Goal: Task Accomplishment & Management: Use online tool/utility

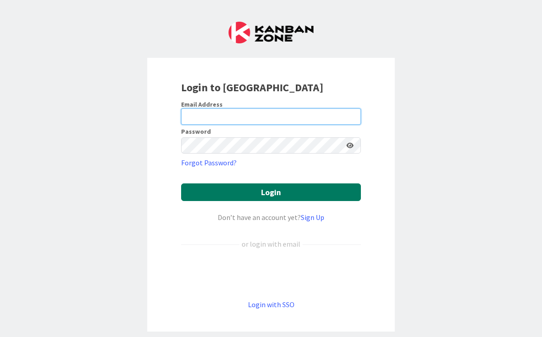
type input "[PERSON_NAME][EMAIL_ADDRESS][PERSON_NAME][DOMAIN_NAME]"
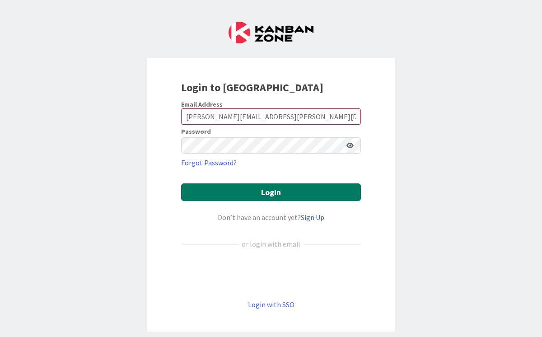
click at [285, 195] on button "Login" at bounding box center [271, 192] width 180 height 18
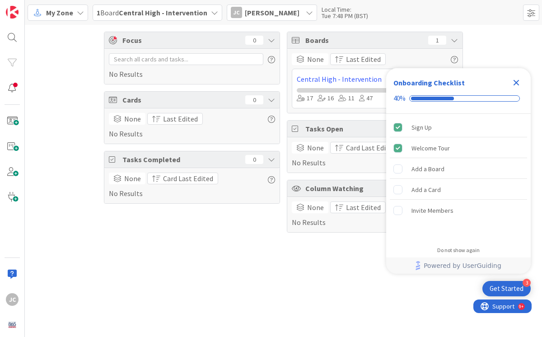
click at [517, 79] on icon "Close Checklist" at bounding box center [516, 82] width 11 height 11
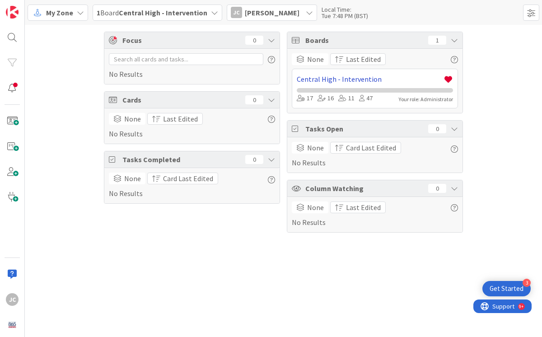
click at [361, 81] on link "Central High - Intervention" at bounding box center [370, 79] width 147 height 11
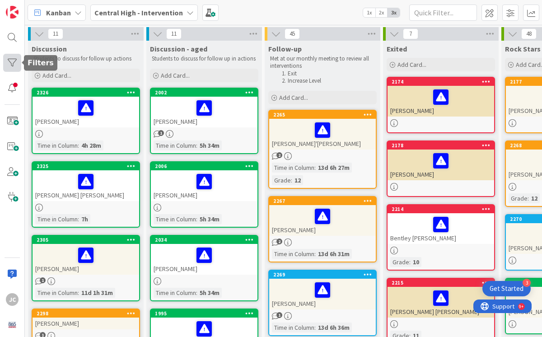
click at [11, 64] on div at bounding box center [12, 63] width 18 height 18
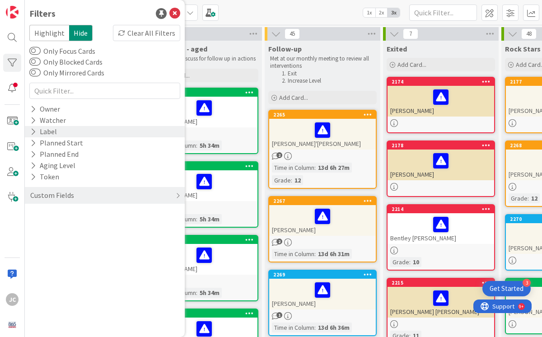
click at [59, 131] on div "Label" at bounding box center [105, 131] width 160 height 11
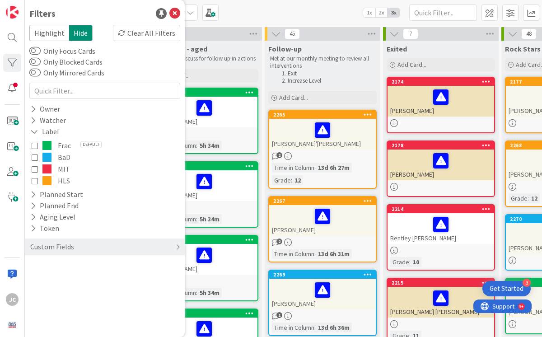
click at [37, 157] on icon at bounding box center [35, 157] width 6 height 6
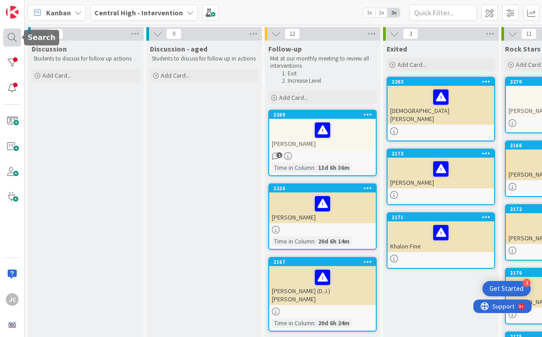
click at [14, 40] on div at bounding box center [12, 37] width 18 height 18
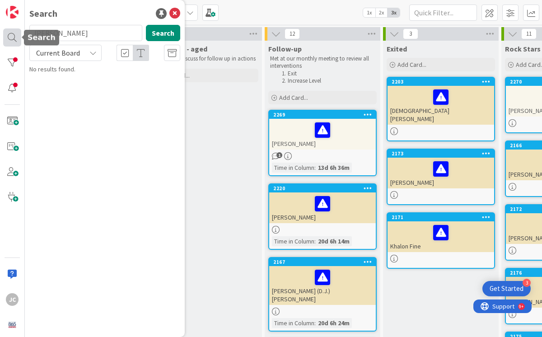
type input "[PERSON_NAME]"
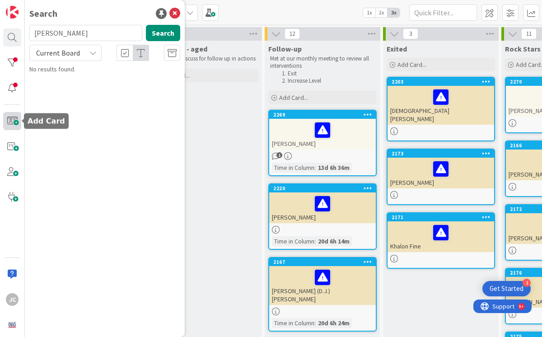
click at [15, 120] on span at bounding box center [12, 121] width 18 height 18
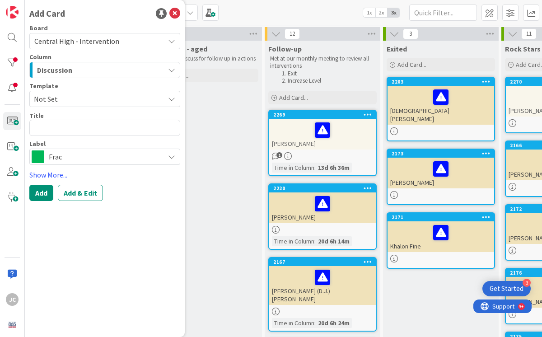
type textarea "x"
type textarea "E"
type textarea "x"
type textarea "Ev"
type textarea "x"
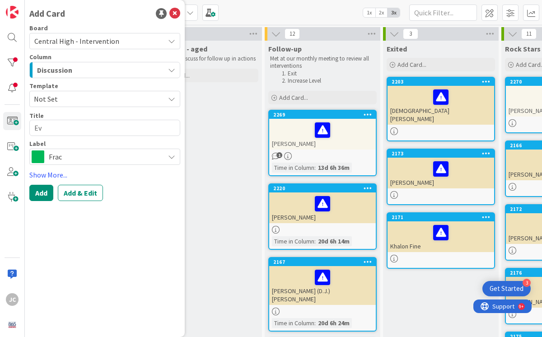
type textarea "Eva"
type textarea "x"
type textarea "[PERSON_NAME]"
type textarea "x"
type textarea "[PERSON_NAME]"
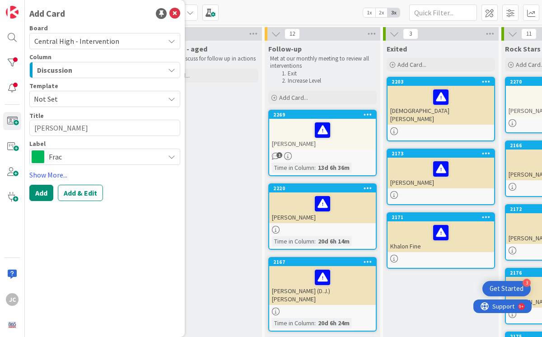
type textarea "x"
type textarea "[PERSON_NAME]"
type textarea "x"
type textarea "[PERSON_NAME]"
type textarea "x"
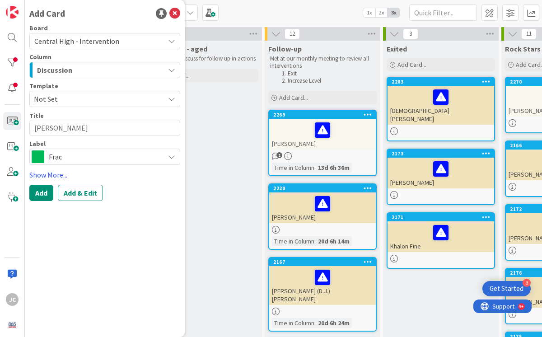
type textarea "[PERSON_NAME]"
type textarea "x"
type textarea "[PERSON_NAME]"
type textarea "x"
type textarea "[PERSON_NAME]"
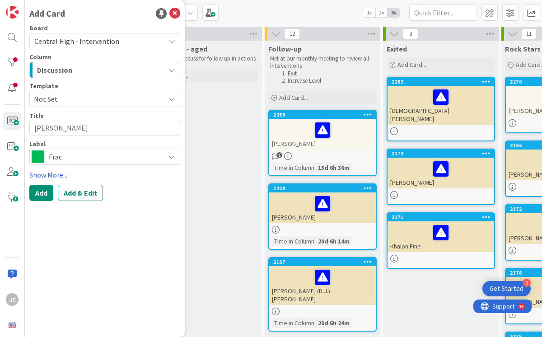
type textarea "x"
type textarea "[PERSON_NAME]"
click at [154, 155] on span "Frac" at bounding box center [104, 156] width 111 height 13
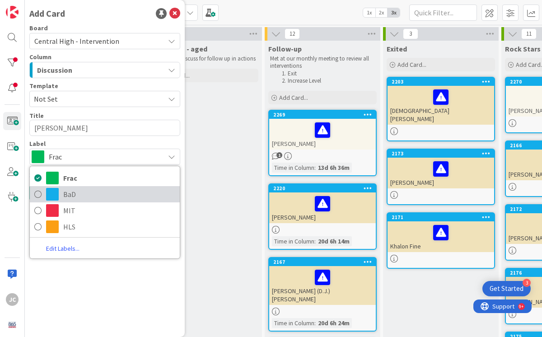
click at [65, 196] on span "BaD" at bounding box center [119, 194] width 112 height 14
type textarea "x"
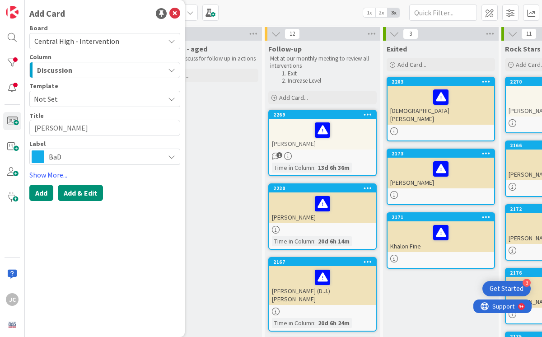
click at [84, 192] on button "Add & Edit" at bounding box center [80, 193] width 45 height 16
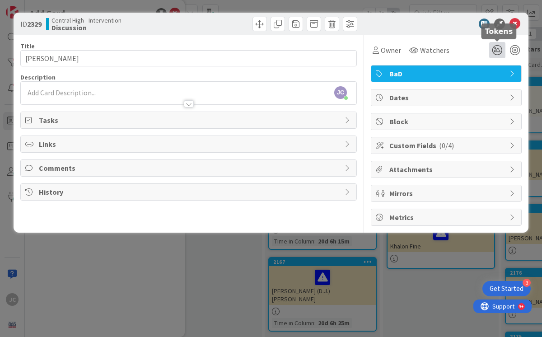
click at [496, 51] on icon at bounding box center [497, 50] width 16 height 16
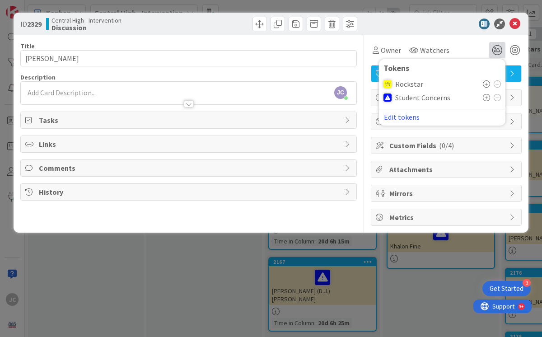
click at [487, 83] on icon at bounding box center [486, 83] width 7 height 7
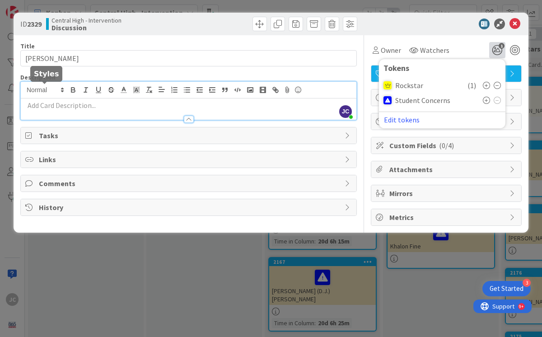
click at [64, 90] on div "[PERSON_NAME] [PERSON_NAME] just joined" at bounding box center [188, 101] width 335 height 38
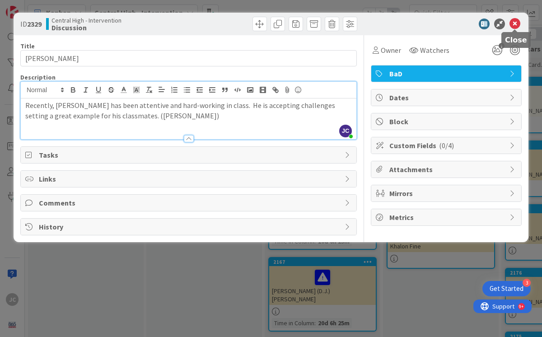
click at [514, 24] on icon at bounding box center [514, 24] width 11 height 11
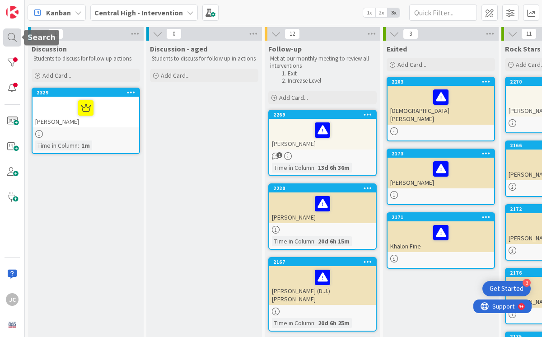
click at [14, 36] on div at bounding box center [12, 37] width 18 height 18
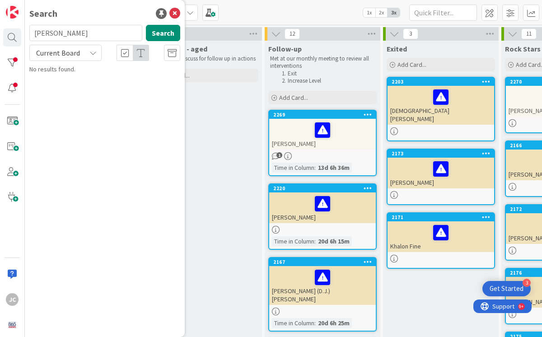
click at [86, 32] on input "[PERSON_NAME]" at bounding box center [85, 33] width 113 height 16
drag, startPoint x: 86, startPoint y: 32, endPoint x: -1, endPoint y: 30, distance: 87.6
click at [0, 30] on html "3 Get Started JC Search [PERSON_NAME] Search Current Board No results found. Ka…" at bounding box center [271, 168] width 542 height 337
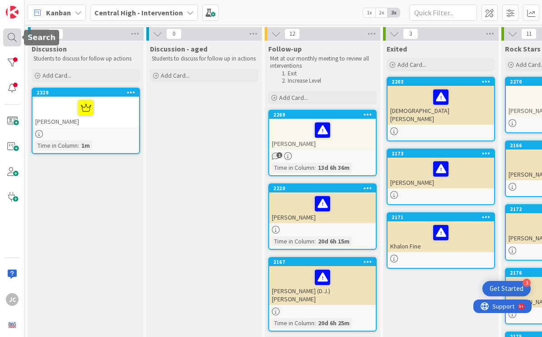
click at [9, 33] on div at bounding box center [12, 37] width 18 height 18
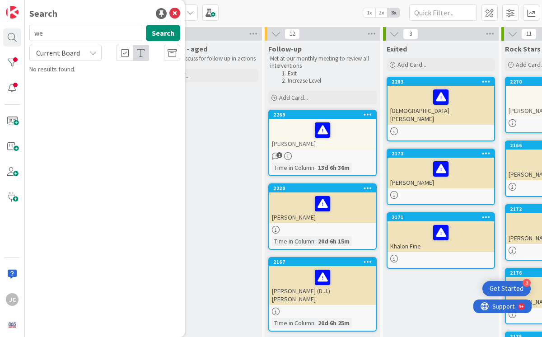
type input "w"
type input "[PERSON_NAME]"
click at [13, 119] on span at bounding box center [12, 121] width 18 height 18
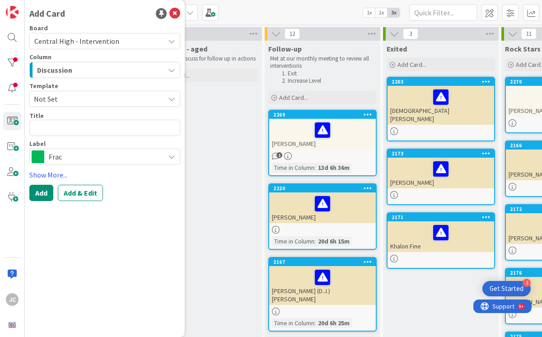
type textarea "x"
type textarea "J"
type textarea "x"
type textarea "[PERSON_NAME]"
type textarea "x"
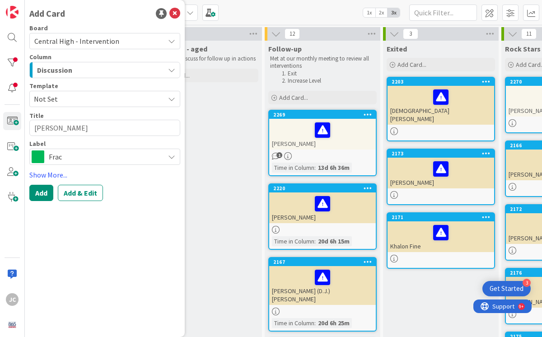
type textarea "Jad"
type textarea "x"
type textarea "Jada"
type textarea "x"
type textarea "Jadas"
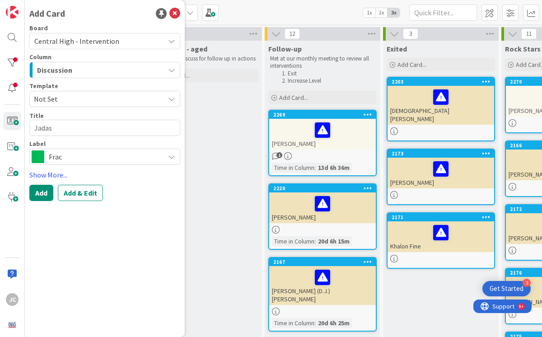
type textarea "x"
type textarea "Jadasi"
type textarea "x"
type textarea "Jadasia"
type textarea "x"
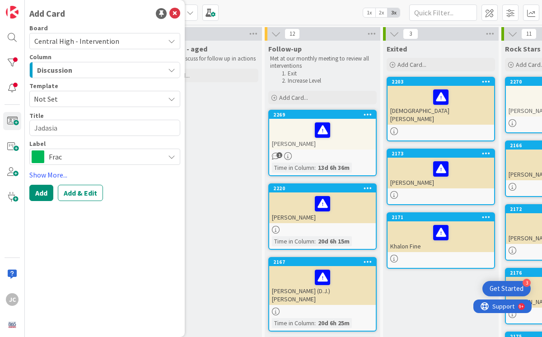
type textarea "Jadasia"
type textarea "x"
type textarea "Jadasia C"
type textarea "x"
type textarea "Jadasia Ca"
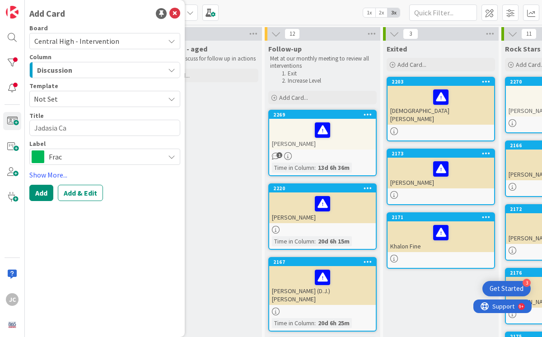
type textarea "x"
type textarea "Jadasia Can"
type textarea "x"
type textarea "Jadasia Cana"
type textarea "x"
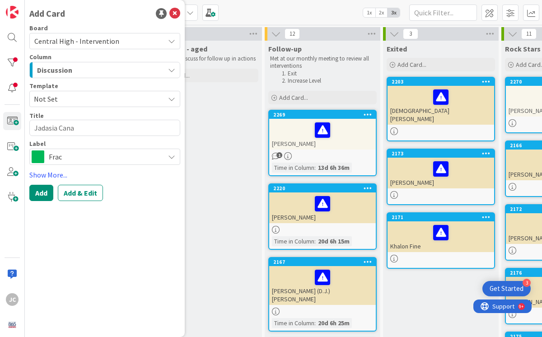
type textarea "Jadasia Canal"
type textarea "x"
type textarea "[PERSON_NAME]"
type textarea "x"
type textarea "[PERSON_NAME]"
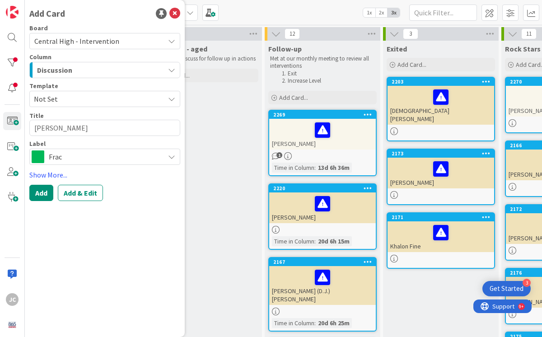
click at [93, 156] on span "Frac" at bounding box center [104, 156] width 111 height 13
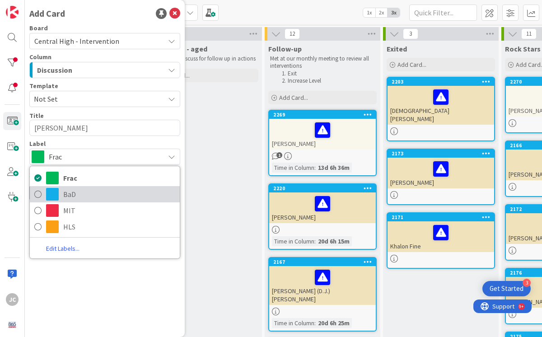
click at [56, 192] on span at bounding box center [52, 194] width 13 height 13
type textarea "x"
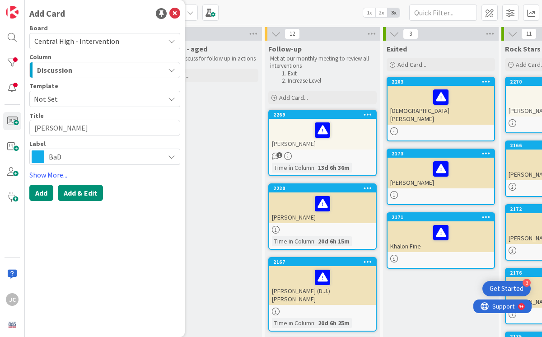
click at [89, 194] on button "Add & Edit" at bounding box center [80, 193] width 45 height 16
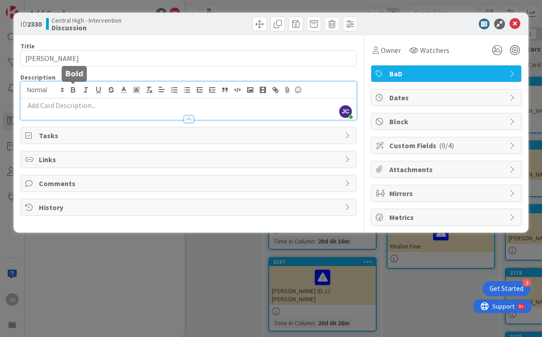
click at [76, 93] on div "[PERSON_NAME] [PERSON_NAME] just joined" at bounding box center [188, 101] width 335 height 38
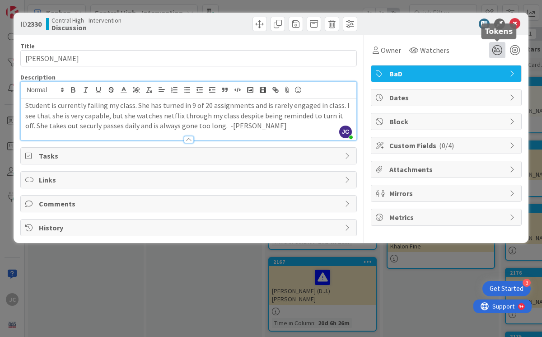
click at [495, 47] on icon at bounding box center [497, 50] width 16 height 16
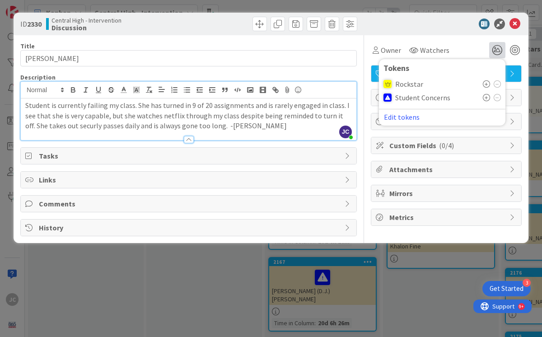
click at [486, 98] on icon at bounding box center [486, 97] width 7 height 7
click at [452, 37] on div "Owner Watchers 1 Tokens Rockstar Student Concerns ( 1 ) Edit tokens" at bounding box center [446, 46] width 151 height 23
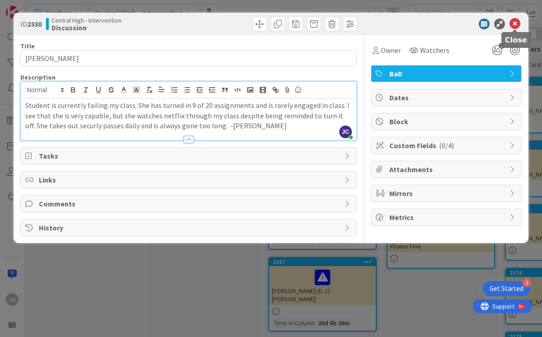
click at [515, 23] on icon at bounding box center [514, 24] width 11 height 11
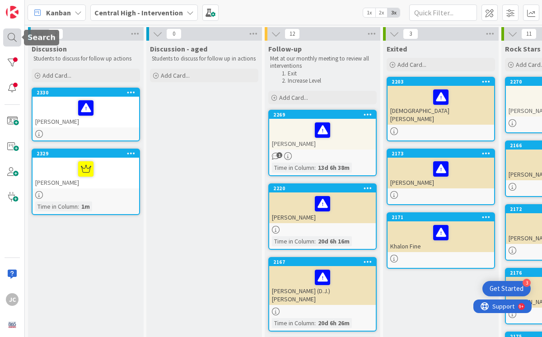
click at [15, 36] on div at bounding box center [12, 37] width 18 height 18
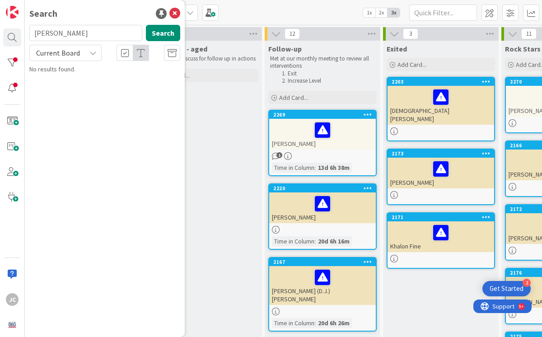
drag, startPoint x: 73, startPoint y: 34, endPoint x: 0, endPoint y: 33, distance: 72.7
click at [0, 33] on div "JC Search [PERSON_NAME] Search Current Board No results found." at bounding box center [12, 168] width 25 height 337
type input "[PERSON_NAME]"
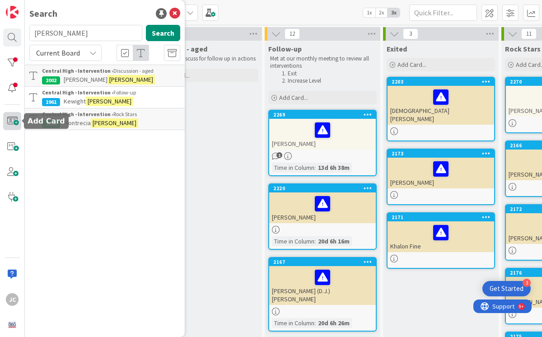
click at [11, 121] on span at bounding box center [12, 121] width 18 height 18
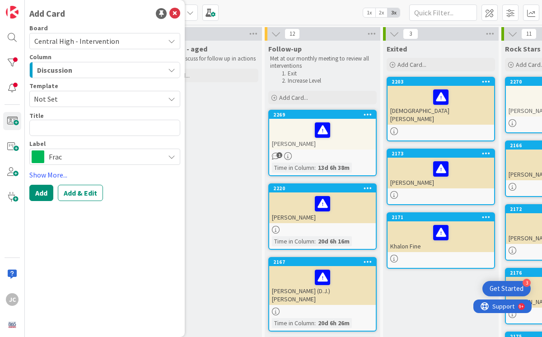
type textarea "x"
type textarea "R"
type textarea "x"
type textarea "Ry"
type textarea "x"
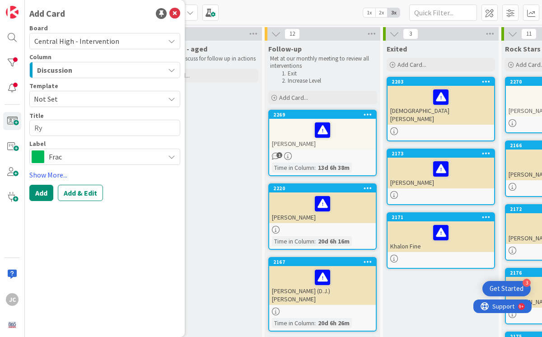
type textarea "Ryl"
type textarea "x"
type textarea "[PERSON_NAME]"
type textarea "x"
type textarea "Rylei"
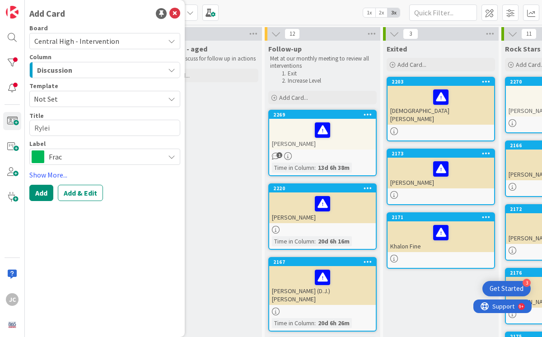
type textarea "x"
type textarea "Ryleig"
type textarea "x"
type textarea "Ryleigh"
type textarea "x"
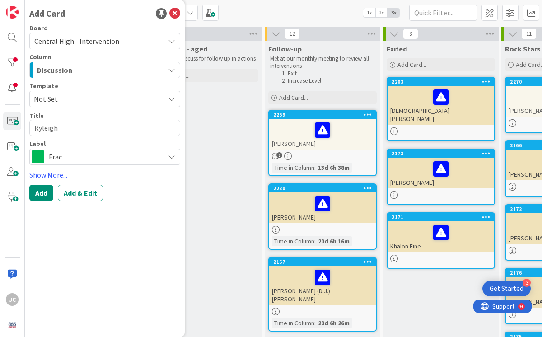
type textarea "Ryleigh"
type textarea "x"
type textarea "Ryleigh W"
type textarea "x"
type textarea "[PERSON_NAME]"
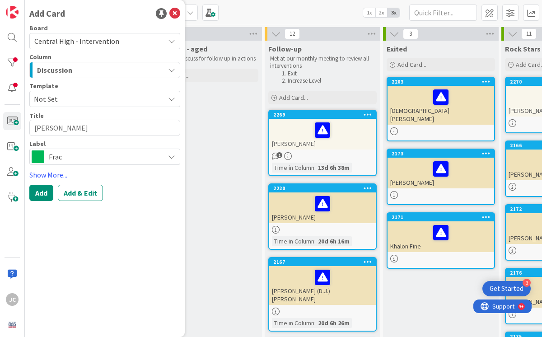
type textarea "x"
type textarea "Ryleigh Wil"
type textarea "x"
type textarea "Ryleigh Will"
type textarea "x"
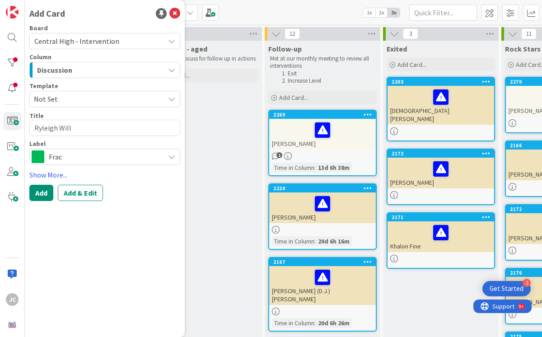
type textarea "[PERSON_NAME]"
type textarea "x"
type textarea "[PERSON_NAME]"
type textarea "x"
type textarea "[PERSON_NAME]"
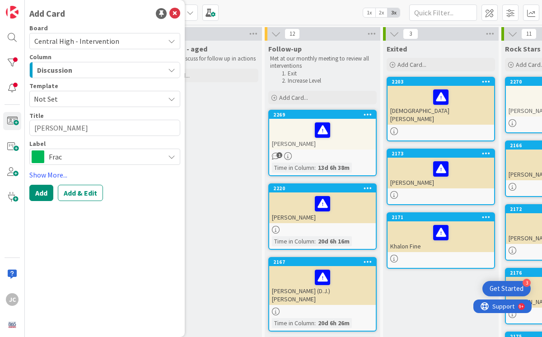
type textarea "x"
type textarea "[PERSON_NAME]"
click at [108, 161] on span "Frac" at bounding box center [104, 156] width 111 height 13
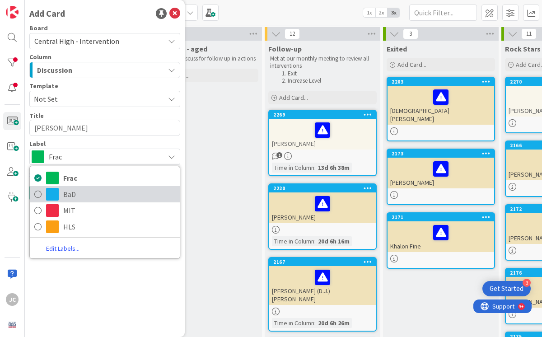
click at [87, 195] on span "BaD" at bounding box center [119, 194] width 112 height 14
type textarea "x"
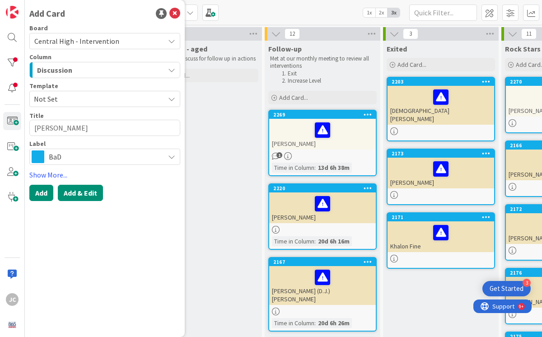
click at [94, 195] on button "Add & Edit" at bounding box center [80, 193] width 45 height 16
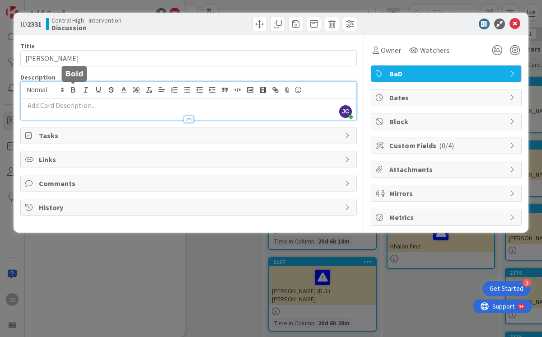
click at [79, 90] on div "[PERSON_NAME] [PERSON_NAME] just joined" at bounding box center [188, 101] width 335 height 38
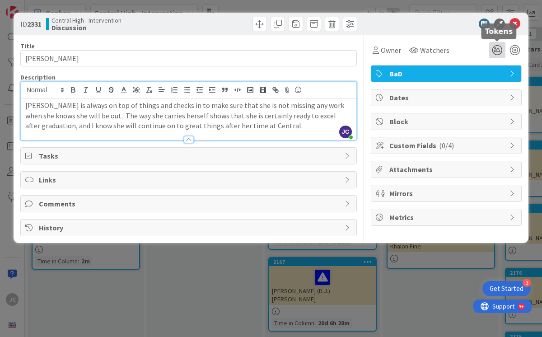
click at [498, 49] on icon at bounding box center [497, 50] width 16 height 16
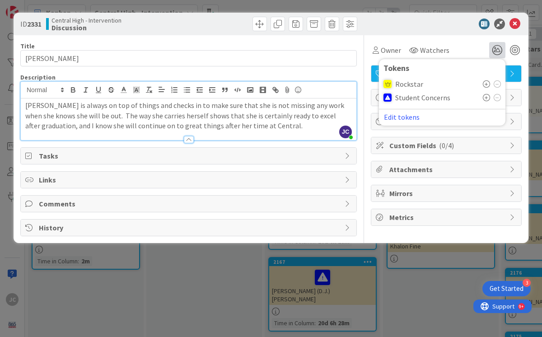
click at [486, 84] on icon at bounding box center [486, 83] width 7 height 7
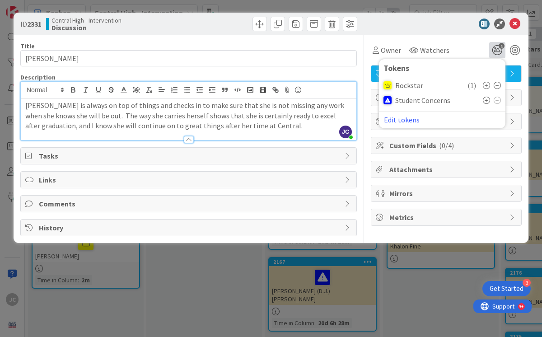
click at [253, 127] on p "[PERSON_NAME] is always on top of things and checks in to make sure that she is…" at bounding box center [188, 115] width 326 height 31
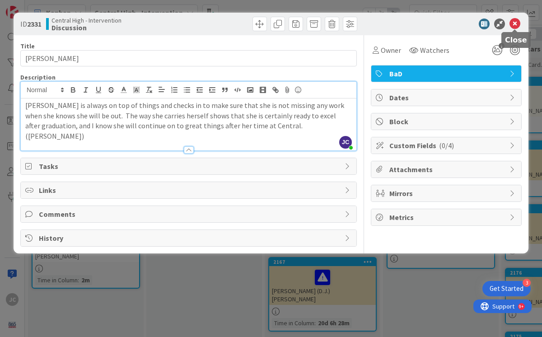
click at [513, 22] on icon at bounding box center [514, 24] width 11 height 11
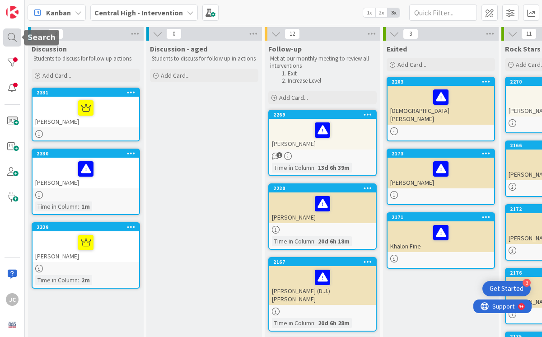
click at [11, 38] on div at bounding box center [12, 37] width 18 height 18
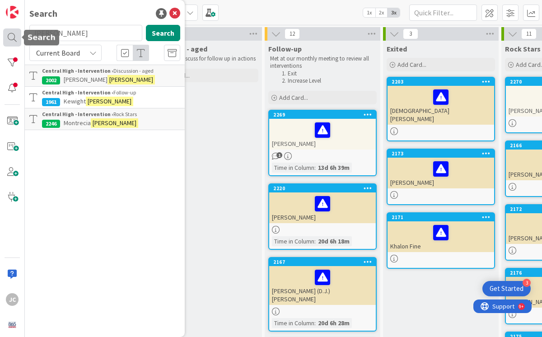
drag, startPoint x: 80, startPoint y: 33, endPoint x: 7, endPoint y: 30, distance: 72.7
click at [7, 30] on div "JC Search [PERSON_NAME] Search Current Board Central High - Intervention › Disc…" at bounding box center [12, 168] width 25 height 337
type input "[PERSON_NAME]"
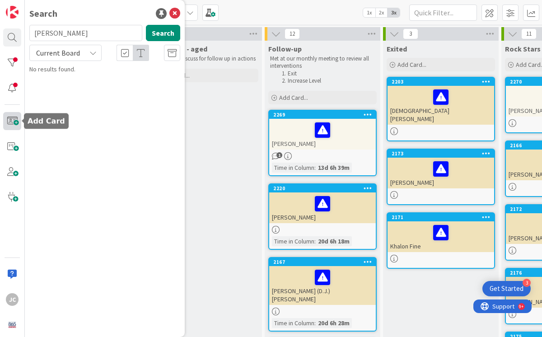
click at [15, 121] on span at bounding box center [12, 121] width 18 height 18
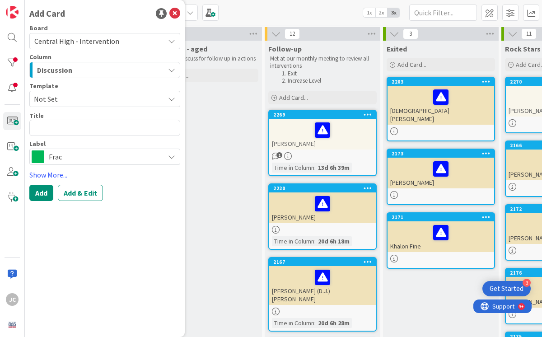
type textarea "x"
type textarea "T"
type textarea "x"
type textarea "Tri"
type textarea "x"
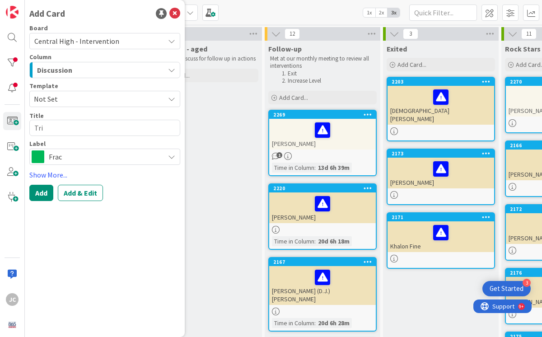
type textarea "Trin"
type textarea "x"
type textarea "Trini"
type textarea "x"
type textarea "Trinit"
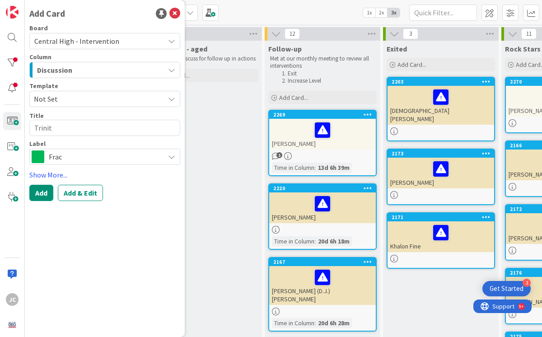
type textarea "x"
type textarea "Trinity"
type textarea "x"
type textarea "Trinity"
type textarea "x"
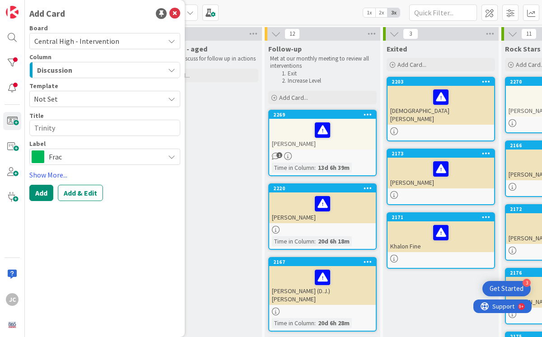
type textarea "Trinity N"
type textarea "x"
type textarea "Trinity Ni"
type textarea "x"
type textarea "Trinity Nim"
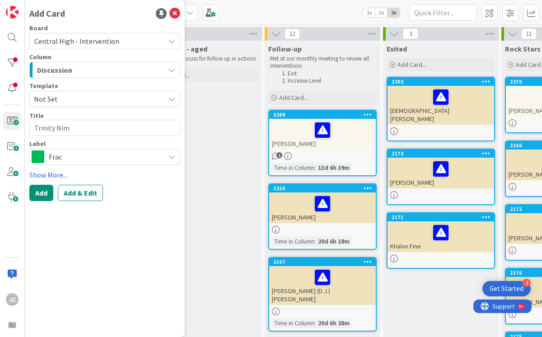
type textarea "x"
type textarea "Trinity Nime"
type textarea "x"
type textarea "Trinity Nimet"
type textarea "x"
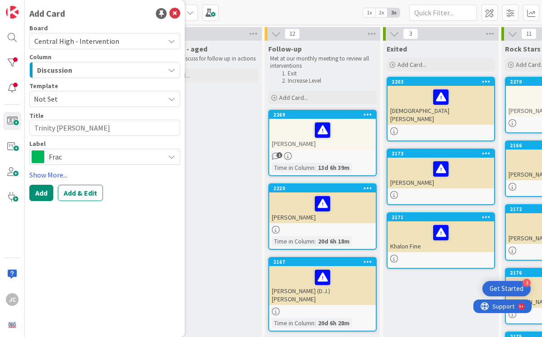
type textarea "Trinity [PERSON_NAME]"
click at [106, 156] on span "Frac" at bounding box center [104, 156] width 111 height 13
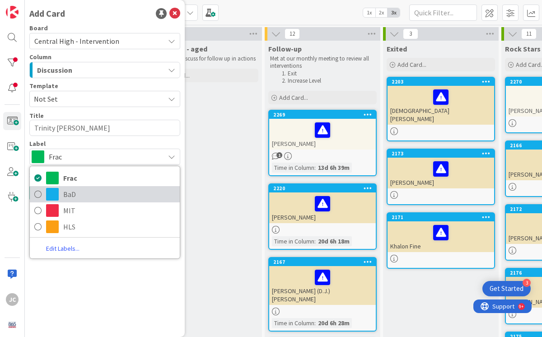
click at [84, 199] on span "BaD" at bounding box center [119, 194] width 112 height 14
type textarea "x"
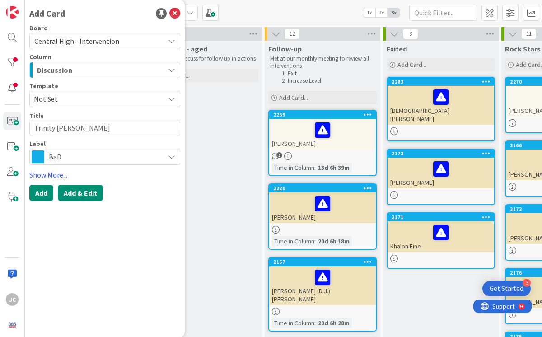
click at [82, 191] on button "Add & Edit" at bounding box center [80, 193] width 45 height 16
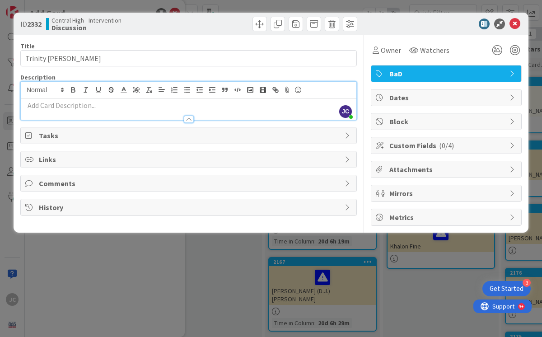
paste div
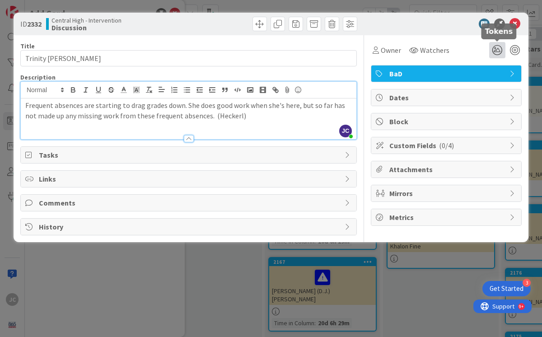
click at [498, 51] on icon at bounding box center [497, 50] width 16 height 16
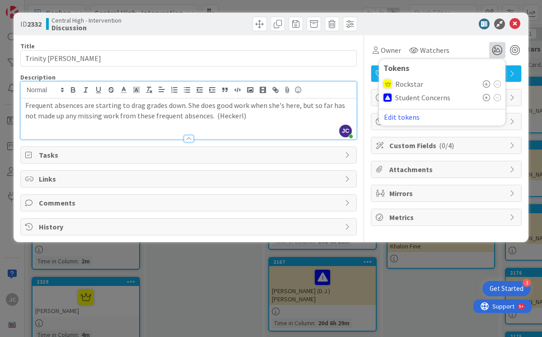
click at [488, 99] on icon at bounding box center [486, 97] width 7 height 7
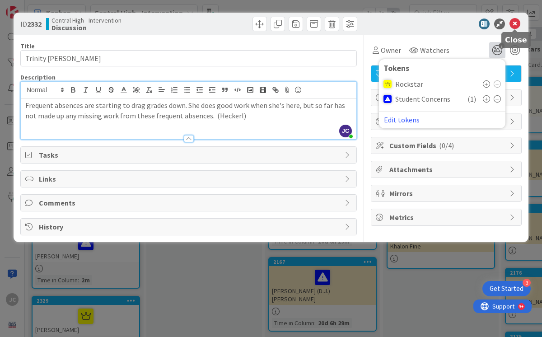
click at [515, 21] on icon at bounding box center [514, 24] width 11 height 11
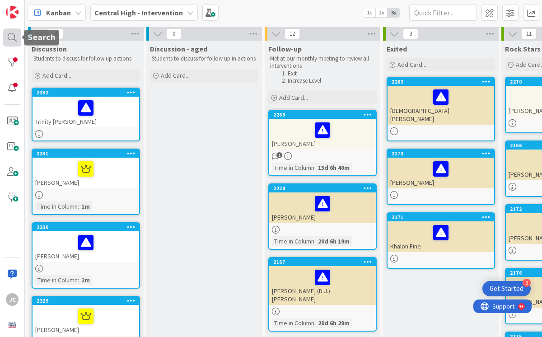
click at [5, 40] on div at bounding box center [12, 37] width 18 height 18
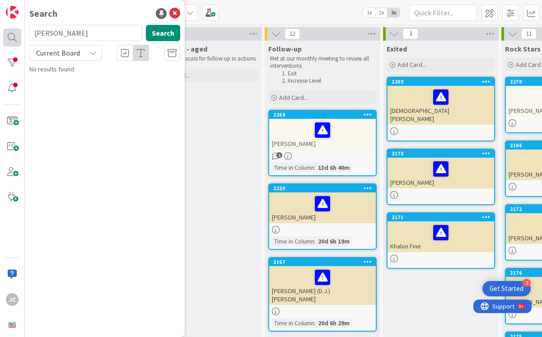
drag, startPoint x: 71, startPoint y: 35, endPoint x: 12, endPoint y: 34, distance: 59.2
click at [12, 34] on div "JC Search [PERSON_NAME] Search Current Board No results found." at bounding box center [12, 168] width 25 height 337
type input "[PERSON_NAME]"
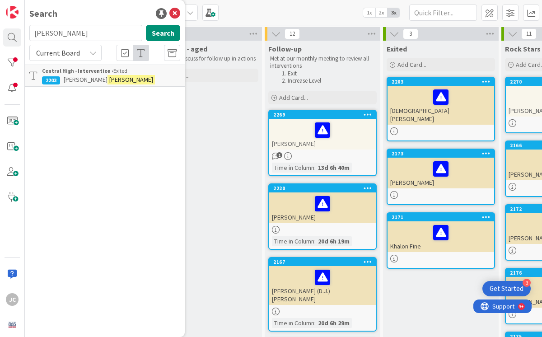
click at [81, 79] on span "[PERSON_NAME]" at bounding box center [86, 79] width 44 height 8
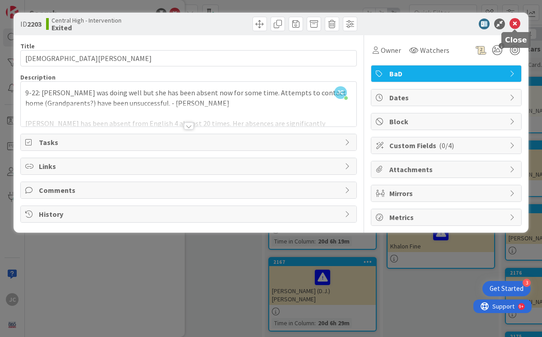
click at [512, 23] on icon at bounding box center [514, 24] width 11 height 11
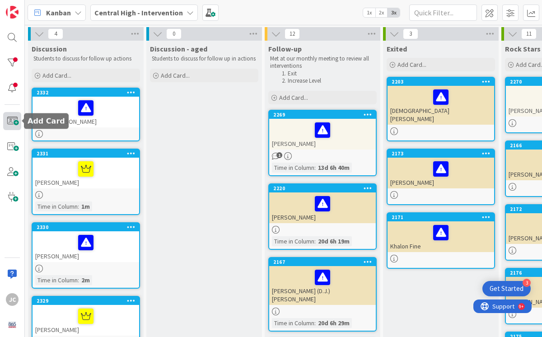
click at [17, 119] on span at bounding box center [12, 121] width 18 height 18
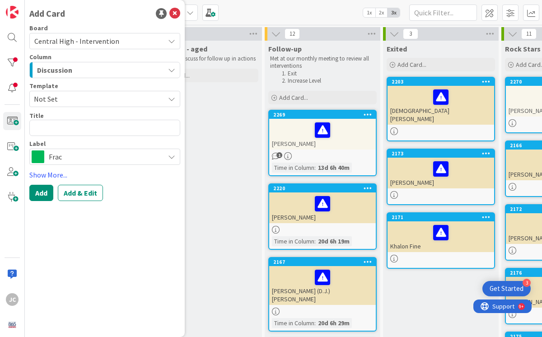
type textarea "x"
type textarea "S"
type textarea "x"
type textarea "So"
type textarea "x"
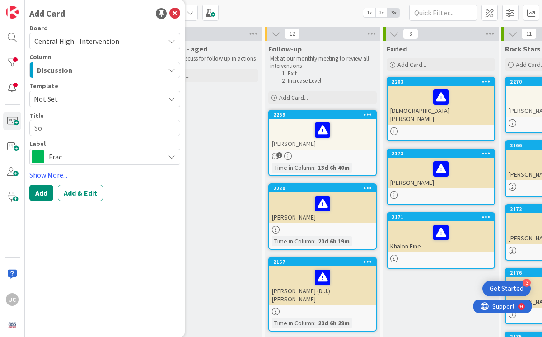
type textarea "Sop"
type textarea "x"
type textarea "Soph"
type textarea "x"
type textarea "Sophi"
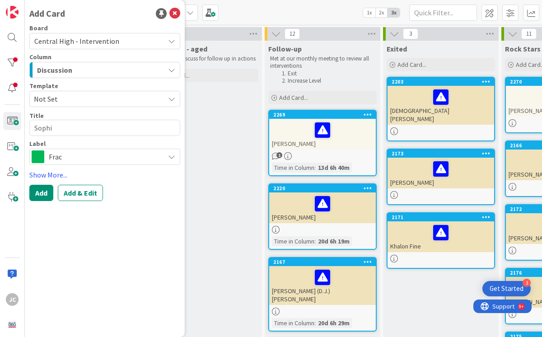
type textarea "x"
type textarea "[PERSON_NAME]"
type textarea "x"
type textarea "[PERSON_NAME]"
type textarea "x"
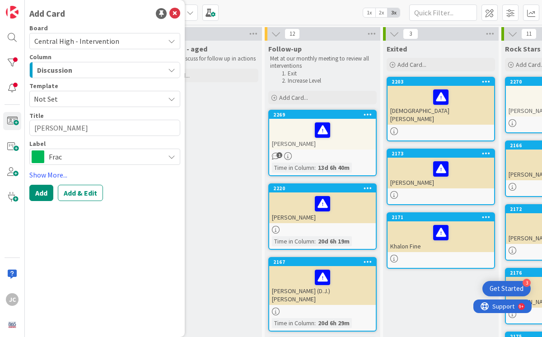
type textarea "[PERSON_NAME]"
type textarea "x"
type textarea "[PERSON_NAME]"
type textarea "x"
type textarea "[PERSON_NAME]"
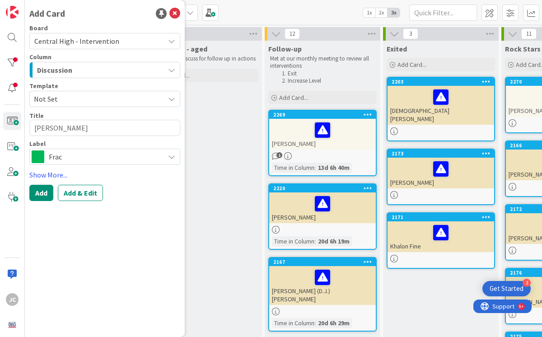
type textarea "x"
type textarea "[DEMOGRAPHIC_DATA][PERSON_NAME]"
type textarea "x"
type textarea "[DEMOGRAPHIC_DATA][PERSON_NAME]"
type textarea "x"
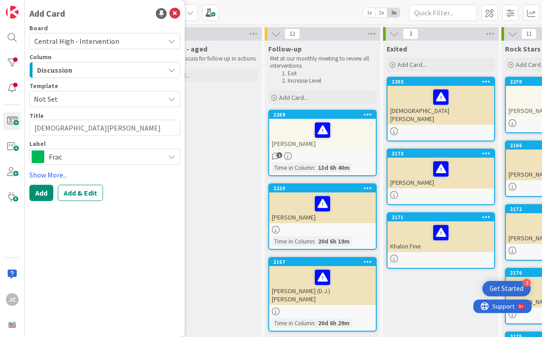
type textarea "[DEMOGRAPHIC_DATA][PERSON_NAME]"
type textarea "x"
type textarea "[PERSON_NAME]"
type textarea "x"
type textarea "[DEMOGRAPHIC_DATA][PERSON_NAME]"
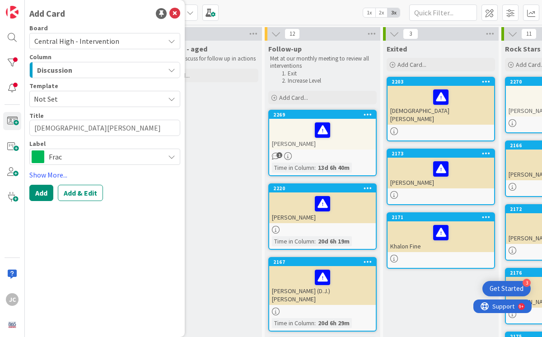
type textarea "x"
type textarea "[PERSON_NAME]"
type textarea "x"
type textarea "[DEMOGRAPHIC_DATA][PERSON_NAME]"
click at [111, 158] on span "Frac" at bounding box center [104, 156] width 111 height 13
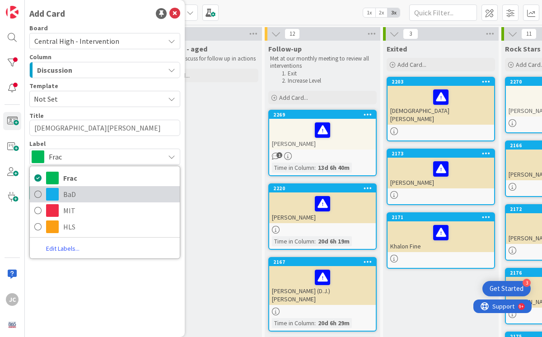
click at [76, 198] on span "BaD" at bounding box center [119, 194] width 112 height 14
type textarea "x"
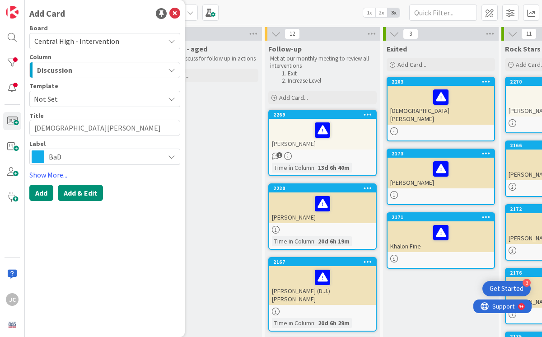
click at [83, 196] on button "Add & Edit" at bounding box center [80, 193] width 45 height 16
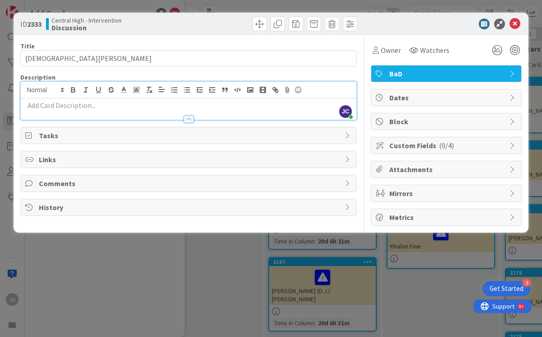
paste div
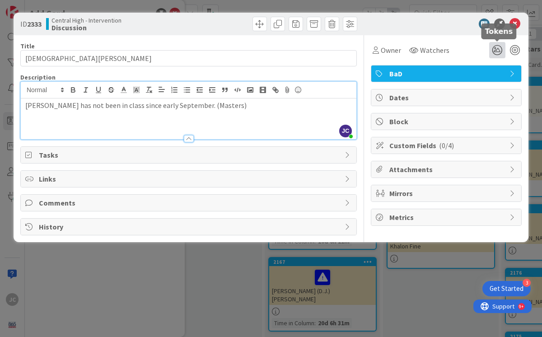
click at [499, 50] on icon at bounding box center [497, 50] width 16 height 16
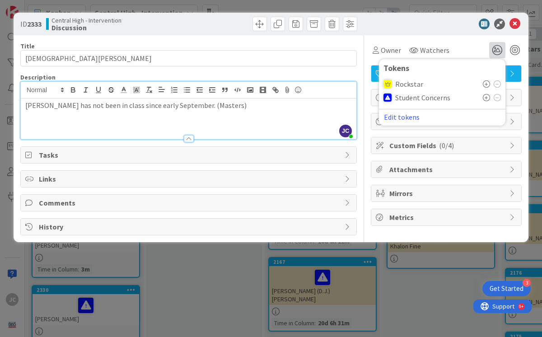
click at [485, 95] on icon at bounding box center [486, 97] width 7 height 7
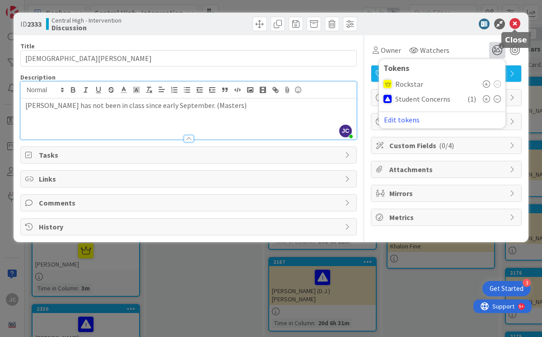
click at [514, 23] on icon at bounding box center [514, 24] width 11 height 11
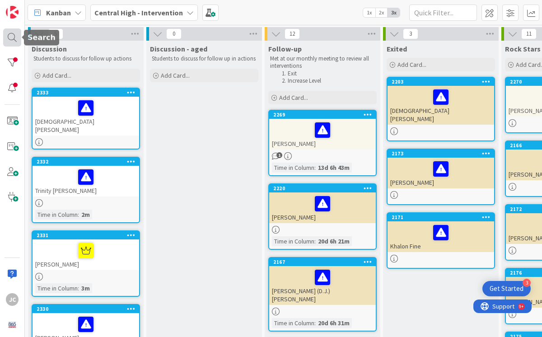
click at [16, 38] on div at bounding box center [12, 37] width 18 height 18
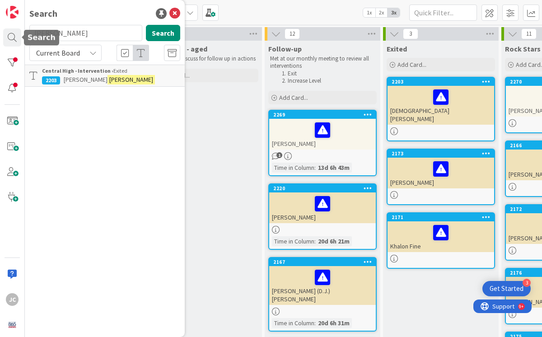
drag, startPoint x: 82, startPoint y: 33, endPoint x: -8, endPoint y: 32, distance: 90.3
click at [0, 32] on html "3 Get Started JC Search [PERSON_NAME] Search Current Board Central High - Inter…" at bounding box center [271, 168] width 542 height 337
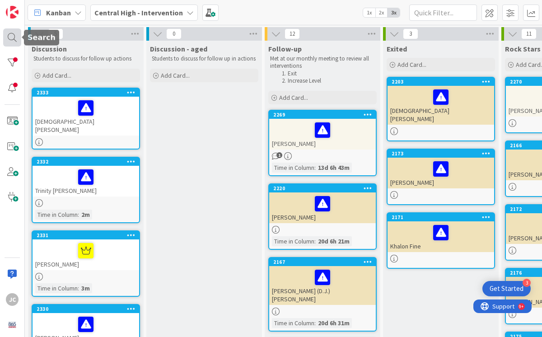
click at [11, 38] on div at bounding box center [12, 37] width 18 height 18
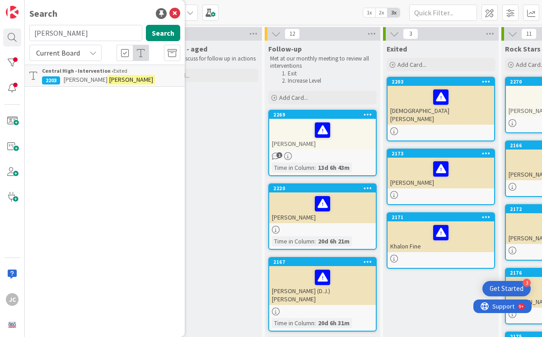
drag, startPoint x: 85, startPoint y: 36, endPoint x: 25, endPoint y: 33, distance: 60.1
click at [25, 33] on div "[PERSON_NAME] Search" at bounding box center [105, 35] width 162 height 20
type input "[PERSON_NAME]"
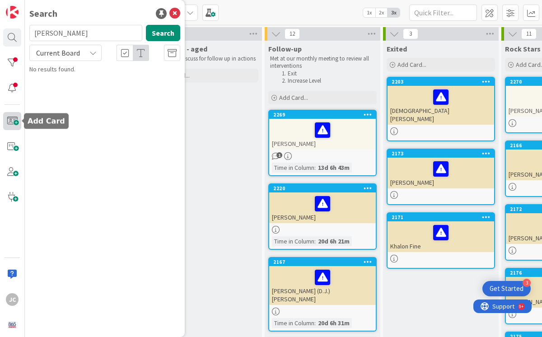
click at [13, 125] on span at bounding box center [12, 121] width 18 height 18
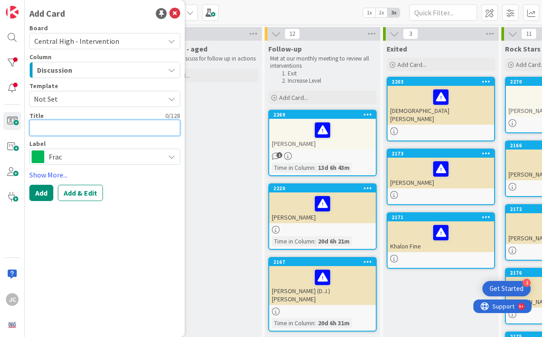
type textarea "x"
type textarea "E"
type textarea "x"
type textarea "Er"
type textarea "x"
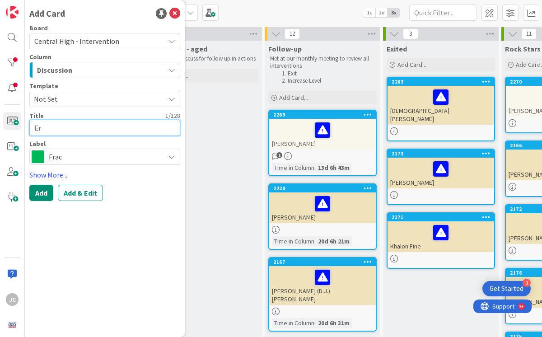
type textarea "[PERSON_NAME]"
type textarea "x"
type textarea "[PERSON_NAME]"
type textarea "x"
type textarea "[PERSON_NAME]"
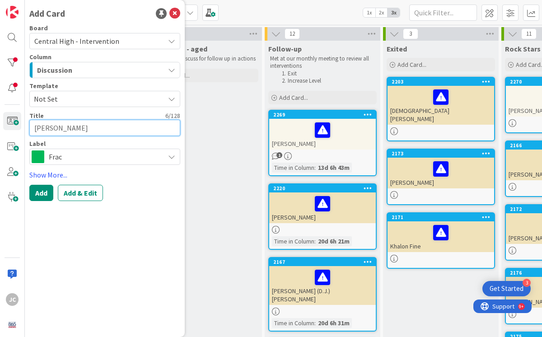
type textarea "x"
type textarea "[PERSON_NAME]"
type textarea "x"
type textarea "[PERSON_NAME]"
type textarea "x"
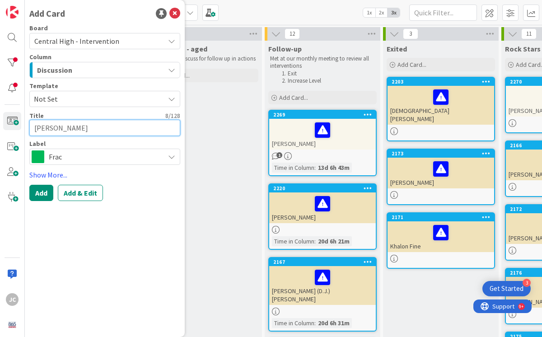
type textarea "[PERSON_NAME]"
type textarea "x"
type textarea "[PERSON_NAME]"
type textarea "x"
type textarea "[PERSON_NAME]"
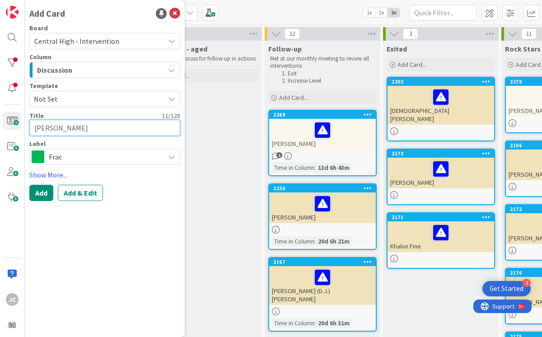
type textarea "x"
type textarea "[PERSON_NAME]-"
type textarea "x"
type textarea "[PERSON_NAME]-C"
type textarea "x"
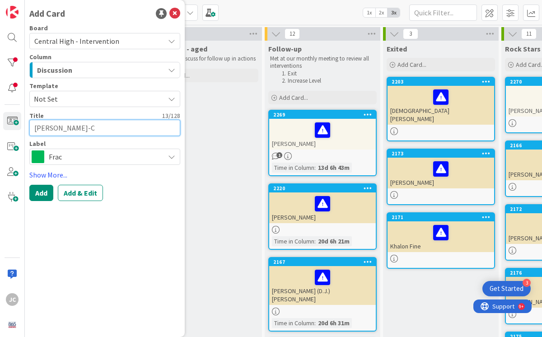
type textarea "[PERSON_NAME]-Ca"
type textarea "x"
type textarea "[PERSON_NAME]-Cas"
type textarea "x"
type textarea "[PERSON_NAME]-Cast"
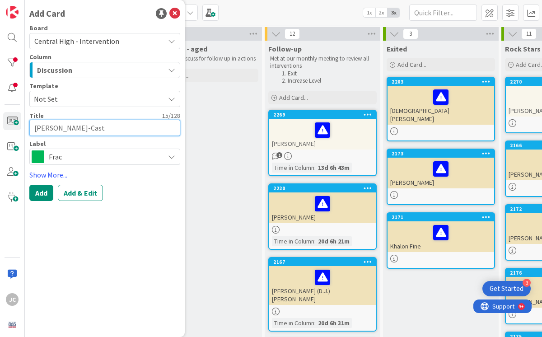
type textarea "x"
type textarea "[PERSON_NAME]"
type textarea "x"
type textarea "[PERSON_NAME]"
click at [109, 157] on span "Frac" at bounding box center [104, 156] width 111 height 13
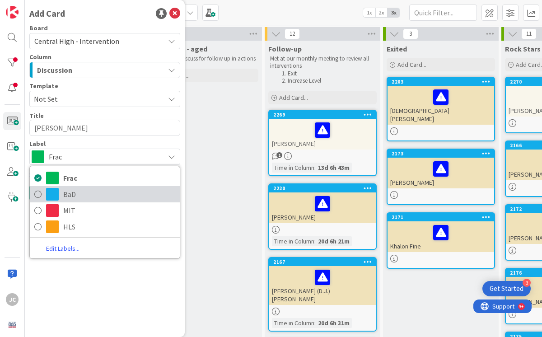
click at [83, 190] on span "BaD" at bounding box center [119, 194] width 112 height 14
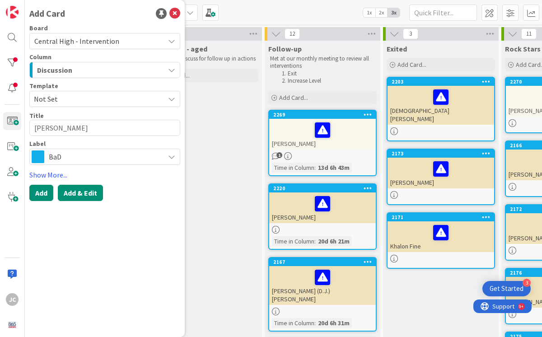
click at [81, 191] on button "Add & Edit" at bounding box center [80, 193] width 45 height 16
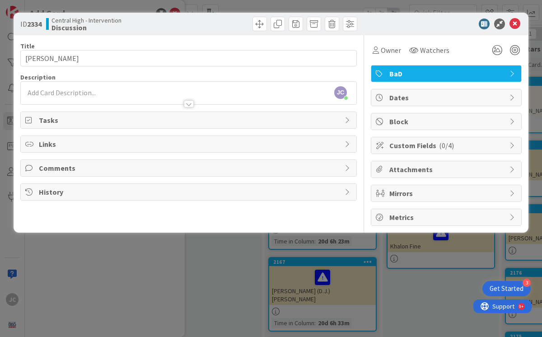
click at [85, 90] on div "[PERSON_NAME] [PERSON_NAME] just joined" at bounding box center [188, 93] width 335 height 23
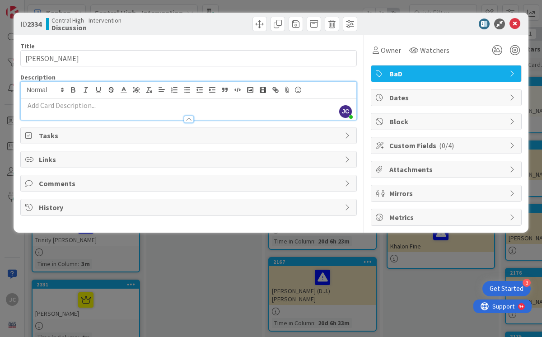
paste div
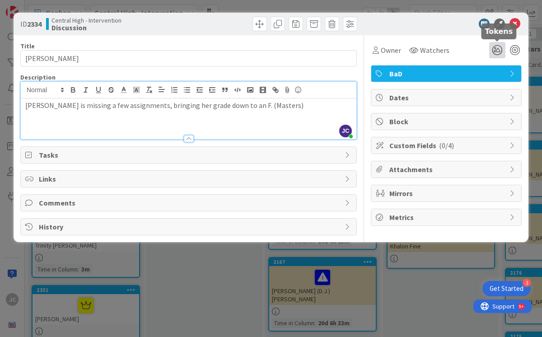
click at [499, 49] on icon at bounding box center [497, 50] width 16 height 16
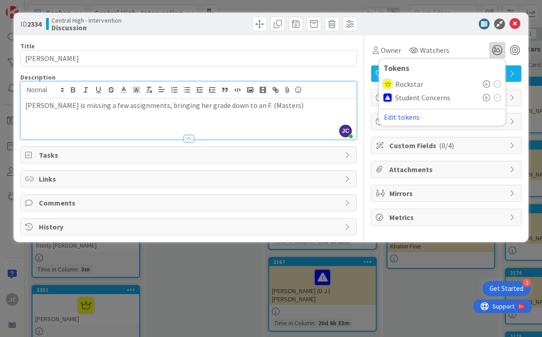
click at [488, 98] on icon at bounding box center [486, 97] width 7 height 7
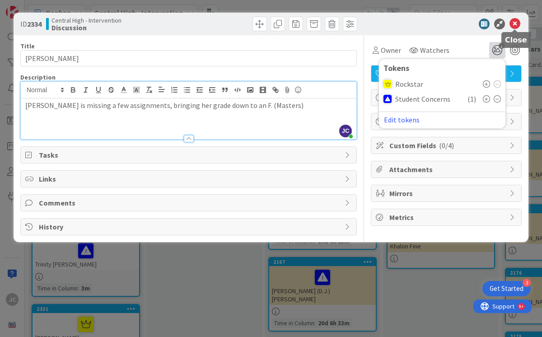
click at [514, 24] on icon at bounding box center [514, 24] width 11 height 11
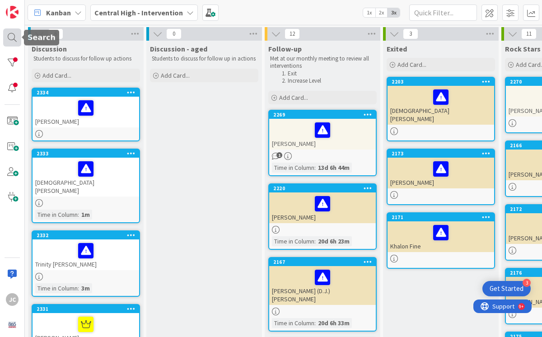
click at [11, 37] on div at bounding box center [12, 37] width 18 height 18
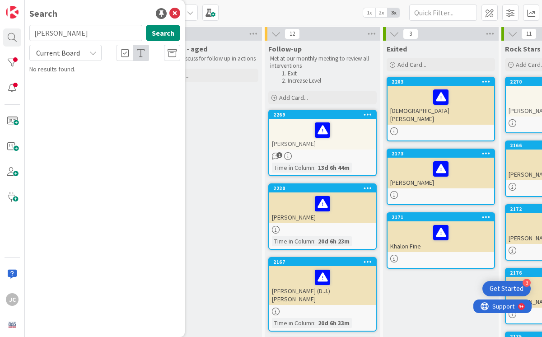
click at [70, 33] on input "[PERSON_NAME]" at bounding box center [85, 33] width 113 height 16
drag, startPoint x: 70, startPoint y: 33, endPoint x: 31, endPoint y: 30, distance: 39.8
click at [31, 30] on input "[PERSON_NAME]" at bounding box center [85, 33] width 113 height 16
click at [14, 121] on span at bounding box center [12, 121] width 18 height 18
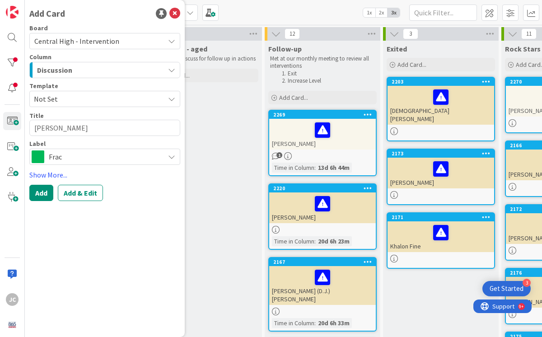
click at [85, 152] on span "Frac" at bounding box center [104, 156] width 111 height 13
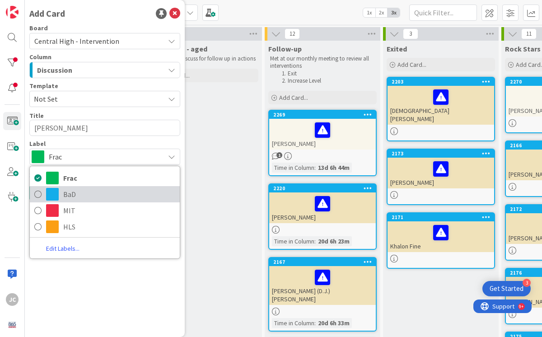
click at [80, 192] on span "BaD" at bounding box center [119, 194] width 112 height 14
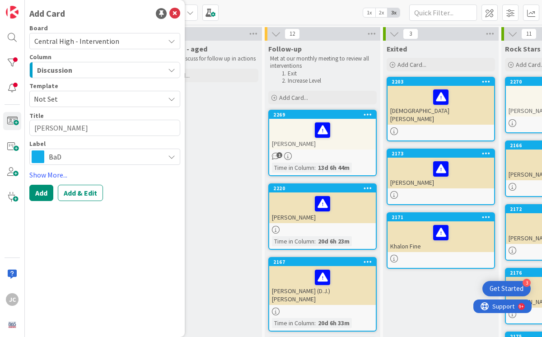
click at [80, 192] on button "Add & Edit" at bounding box center [80, 193] width 45 height 16
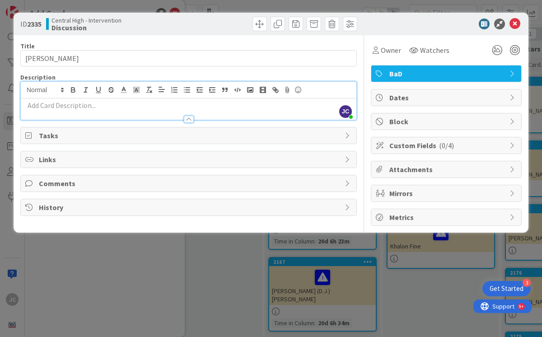
paste div
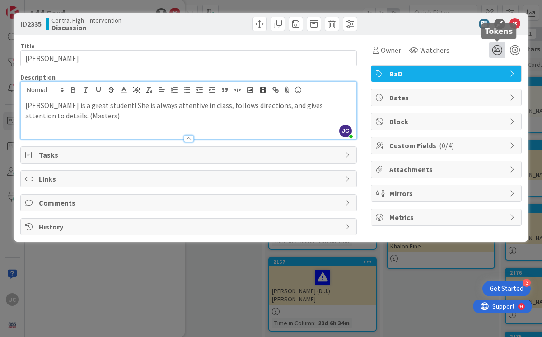
click at [496, 50] on icon at bounding box center [497, 50] width 16 height 16
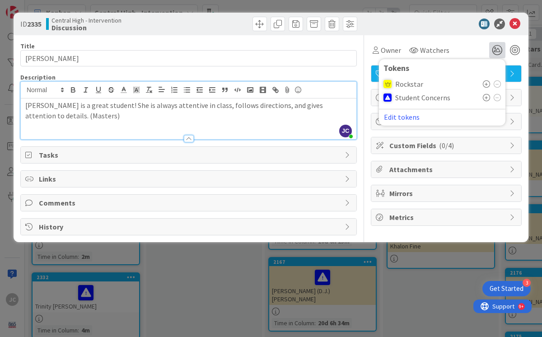
click at [485, 86] on icon at bounding box center [486, 83] width 7 height 7
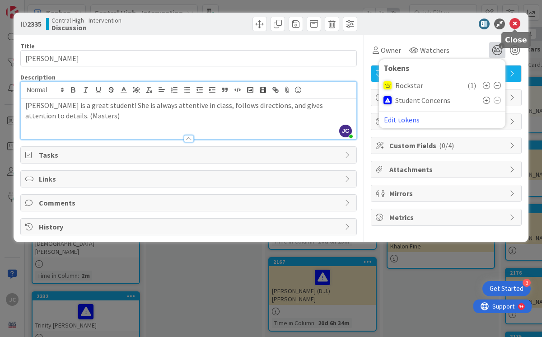
click at [517, 22] on icon at bounding box center [514, 24] width 11 height 11
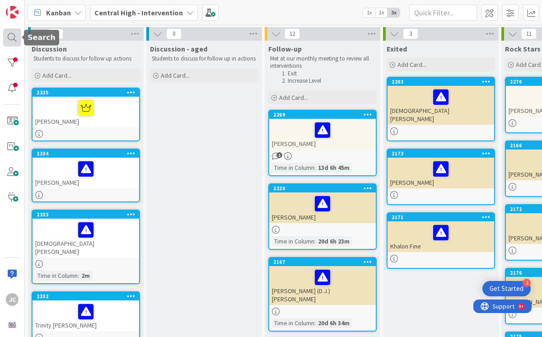
click at [13, 39] on div at bounding box center [12, 37] width 18 height 18
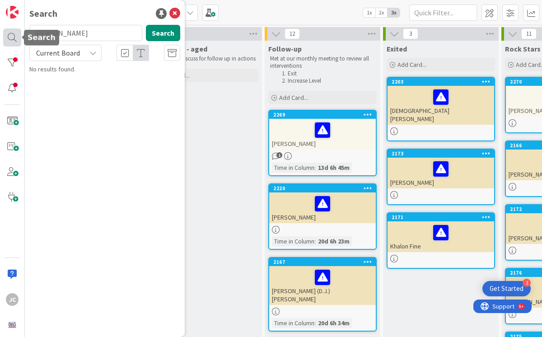
drag, startPoint x: 72, startPoint y: 35, endPoint x: 16, endPoint y: 34, distance: 56.4
click at [16, 34] on div "JC Search [PERSON_NAME] Search Current Board No results found." at bounding box center [12, 168] width 25 height 337
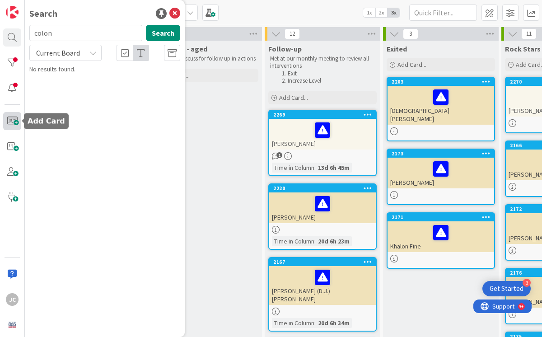
click at [14, 122] on span at bounding box center [12, 121] width 18 height 18
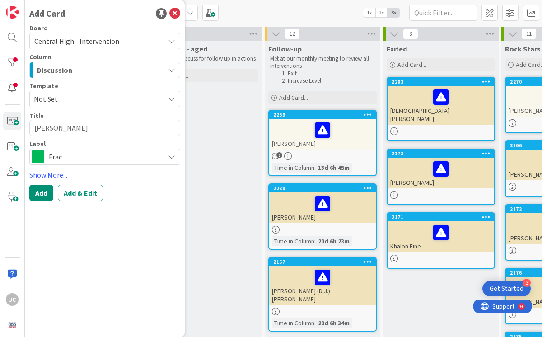
click at [123, 161] on span "Frac" at bounding box center [104, 156] width 111 height 13
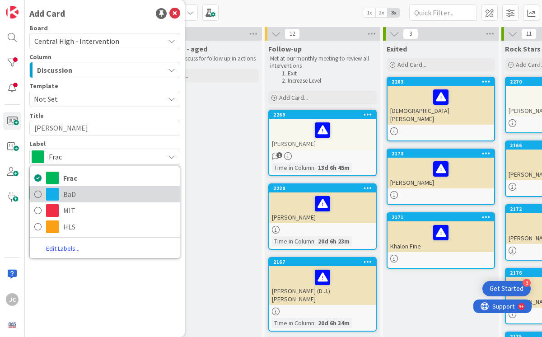
click at [65, 195] on span "BaD" at bounding box center [119, 194] width 112 height 14
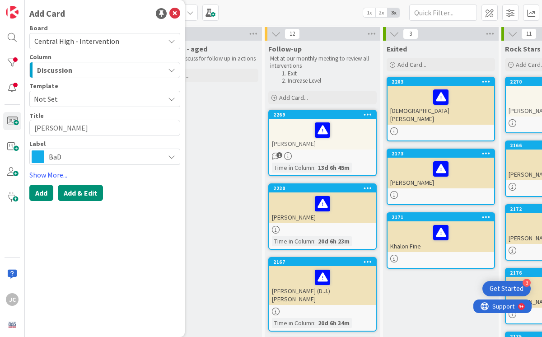
click at [78, 193] on button "Add & Edit" at bounding box center [80, 193] width 45 height 16
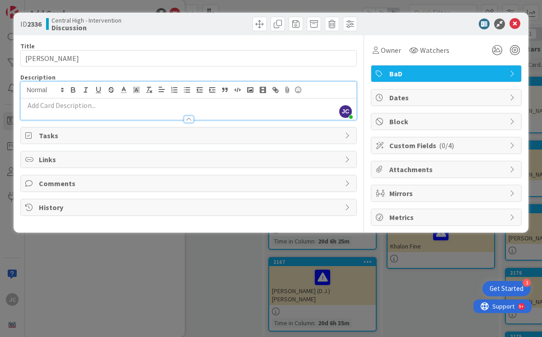
paste div
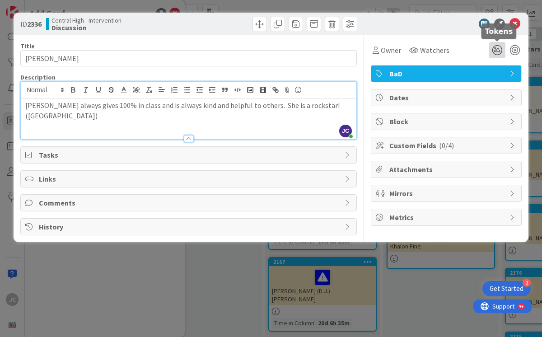
click at [495, 50] on icon at bounding box center [497, 50] width 16 height 16
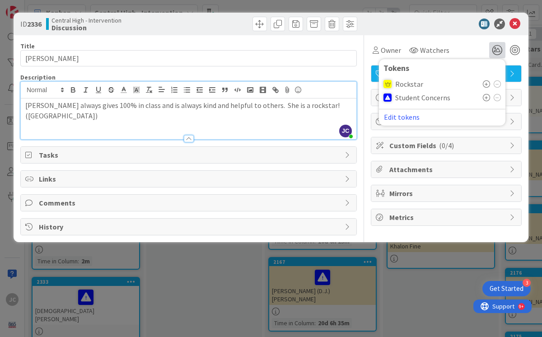
click at [487, 84] on icon at bounding box center [486, 83] width 7 height 7
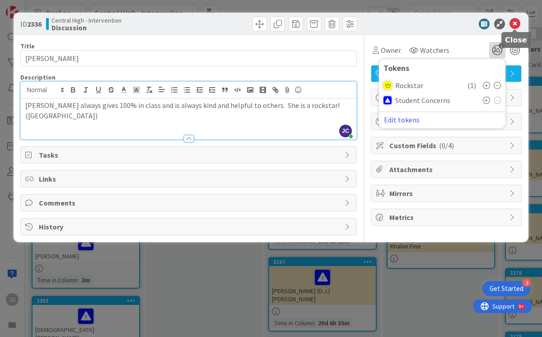
click at [517, 22] on icon at bounding box center [514, 24] width 11 height 11
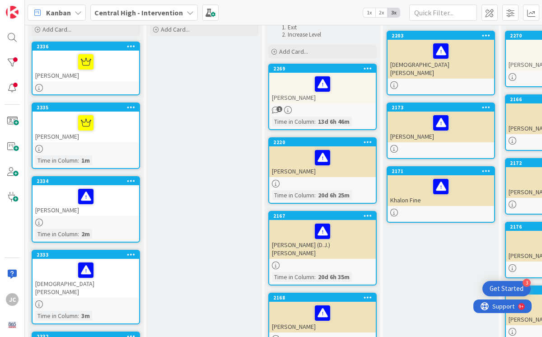
scroll to position [45, 0]
